Goal: Transaction & Acquisition: Purchase product/service

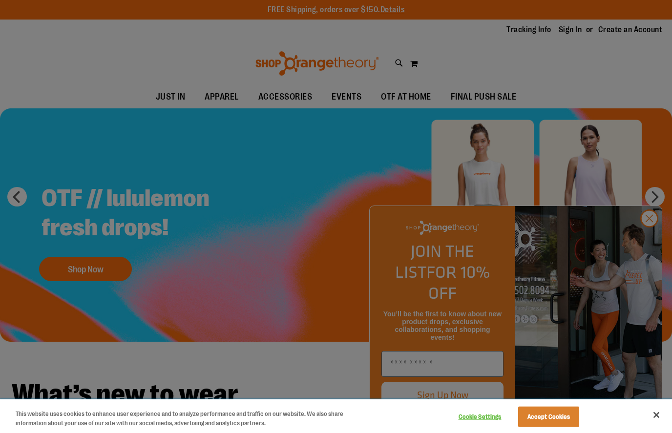
click at [553, 427] on button "Accept Cookies" at bounding box center [548, 417] width 61 height 21
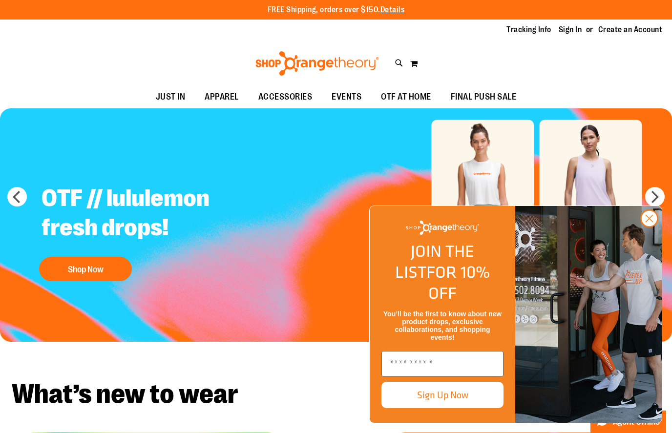
click at [648, 227] on circle "Close dialog" at bounding box center [649, 218] width 16 height 16
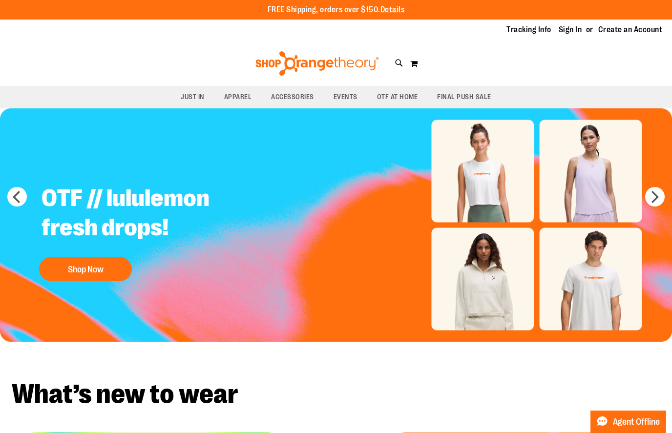
click at [206, 49] on div "Toggle Nav Search Popular Suggestions Advanced Search" at bounding box center [336, 63] width 672 height 45
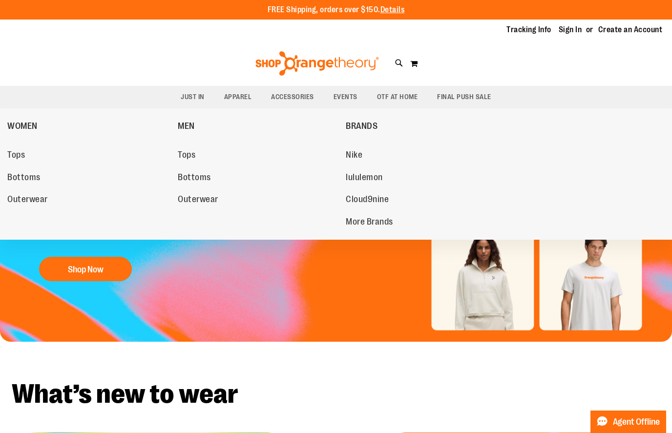
click at [182, 135] on link "MEN" at bounding box center [259, 125] width 163 height 25
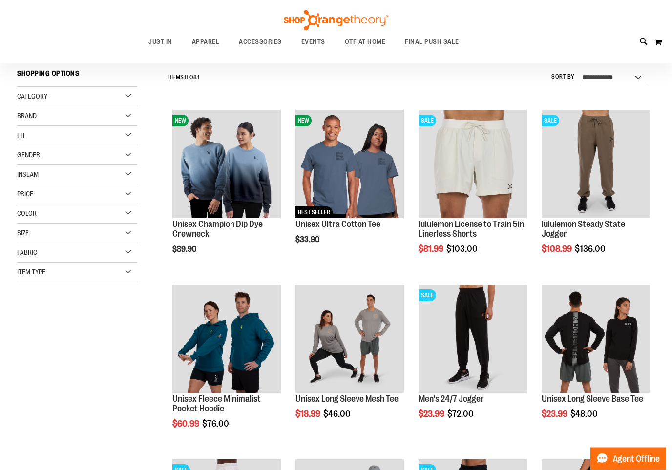
scroll to position [89, 0]
click at [627, 35] on div "Toggle Nav Search Popular Suggestions Advanced Search" at bounding box center [336, 31] width 672 height 63
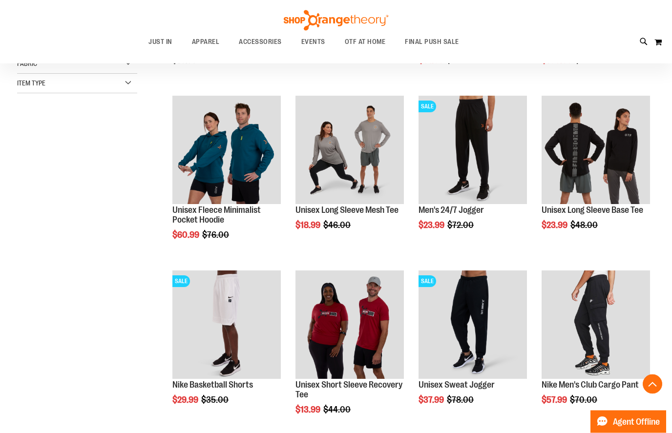
scroll to position [278, 0]
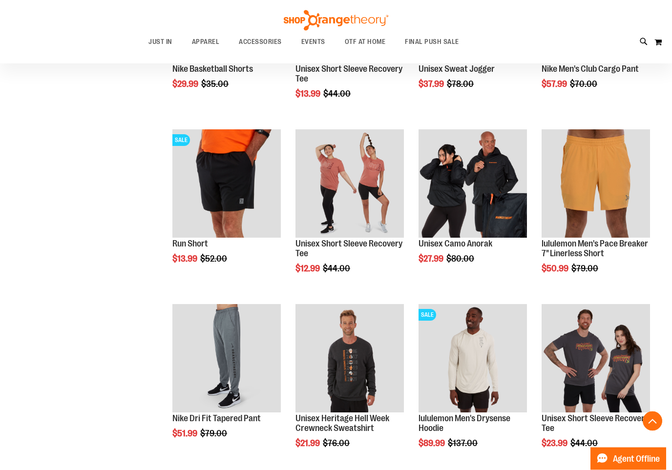
scroll to position [594, 0]
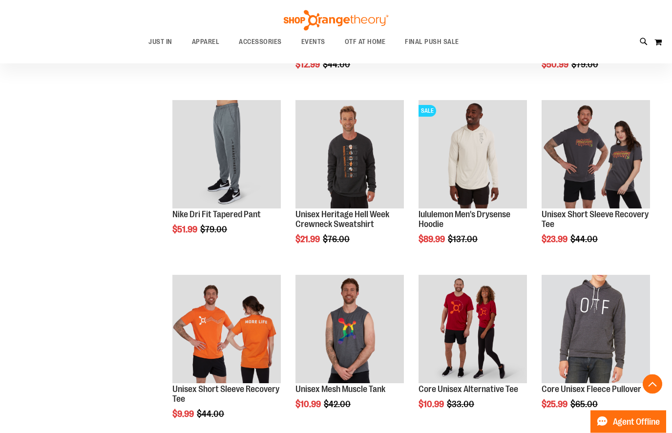
scroll to position [798, 0]
click at [588, 349] on span "Quickview" at bounding box center [565, 361] width 46 height 25
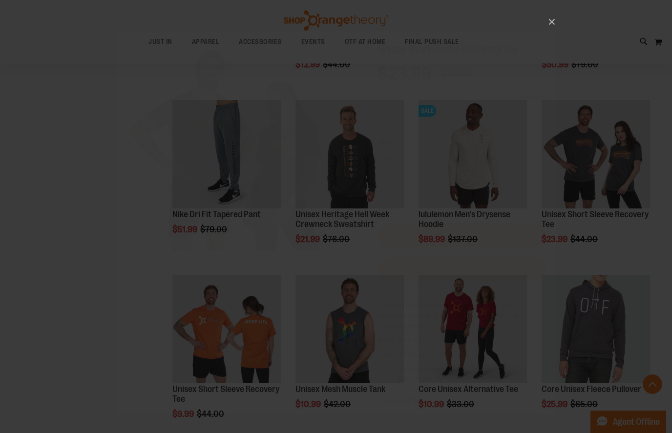
scroll to position [0, 0]
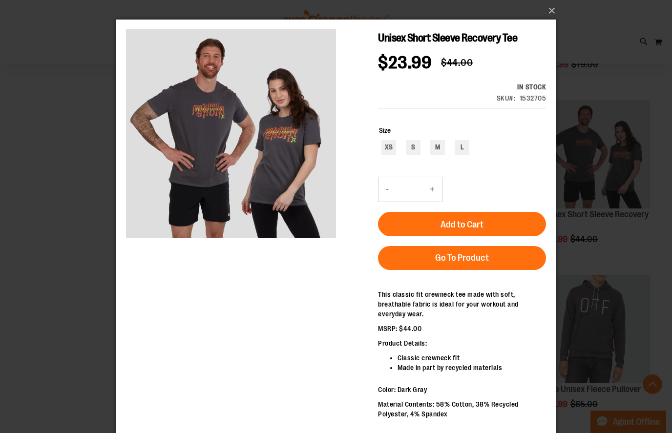
click at [542, 17] on button "×" at bounding box center [338, 10] width 439 height 21
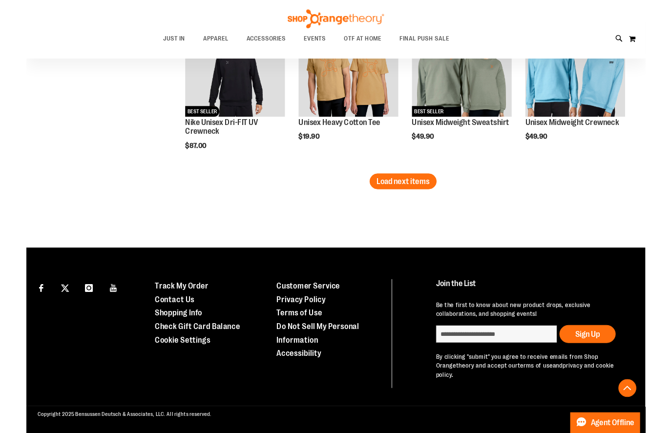
scroll to position [1550, 0]
